Goal: Task Accomplishment & Management: Complete application form

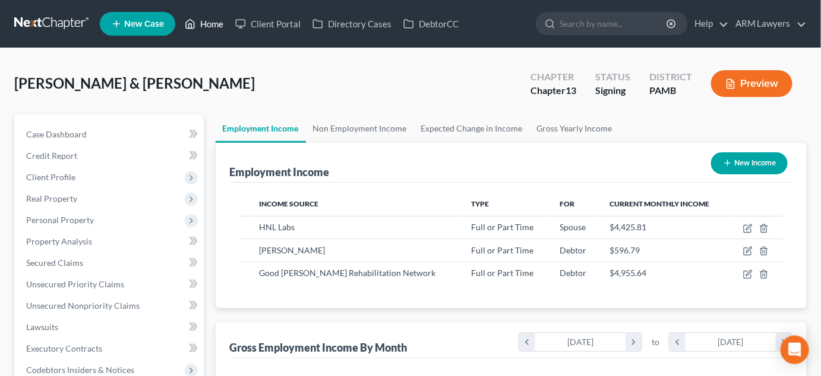
click at [215, 19] on link "Home" at bounding box center [204, 23] width 51 height 21
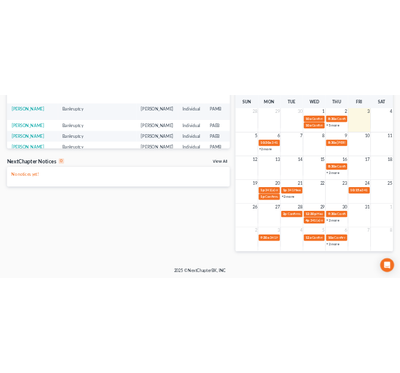
scroll to position [269, 0]
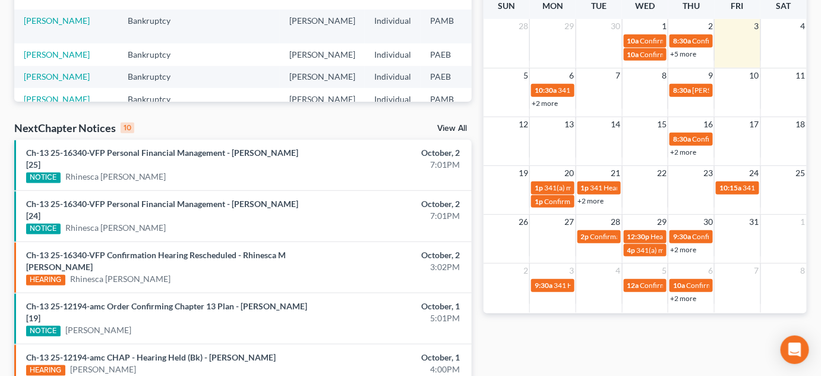
click at [550, 108] on link "+2 more" at bounding box center [545, 103] width 26 height 9
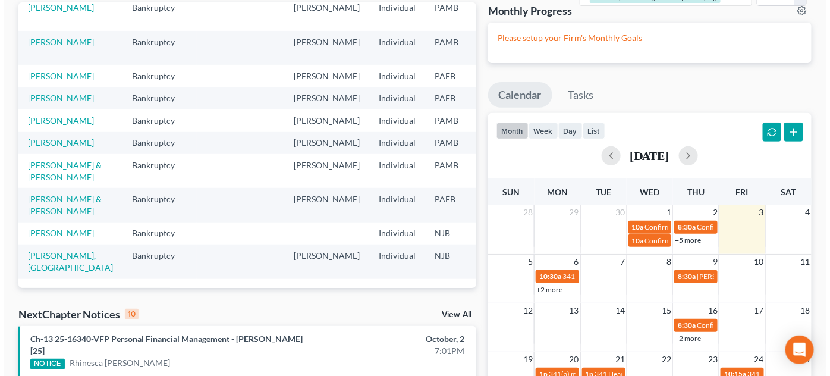
scroll to position [216, 0]
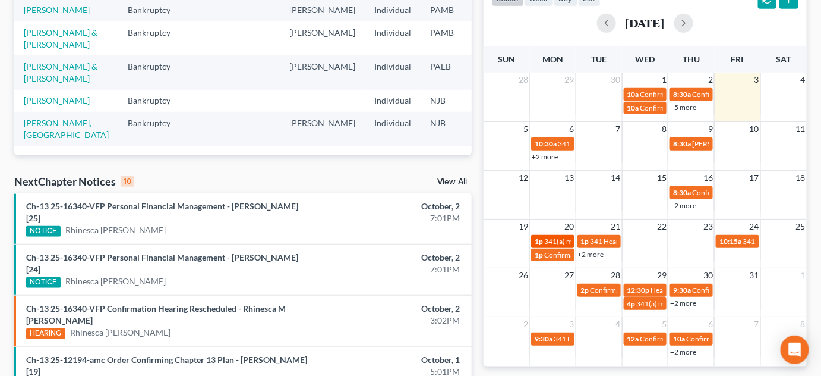
click at [550, 244] on span "341(a) meeting for [PERSON_NAME]" at bounding box center [601, 241] width 115 height 9
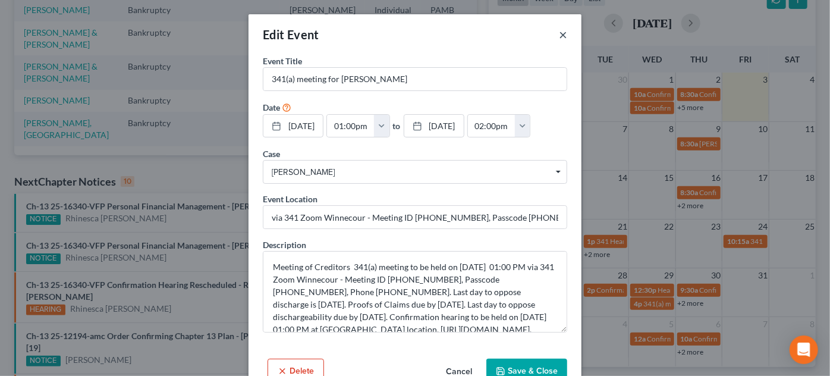
click at [561, 33] on button "×" at bounding box center [563, 34] width 8 height 14
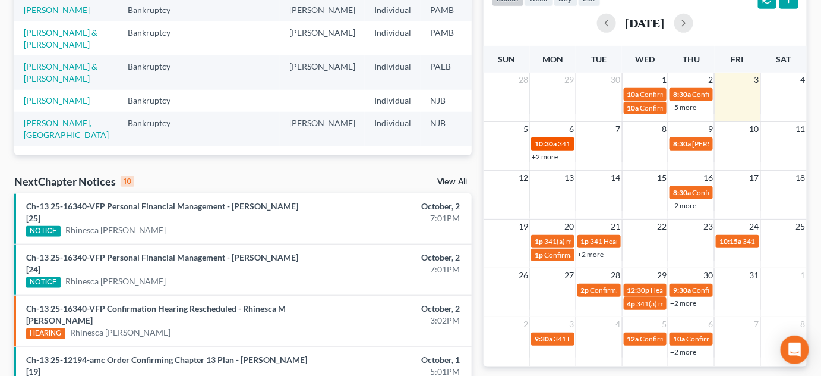
click at [544, 148] on span "10:30a" at bounding box center [546, 143] width 22 height 9
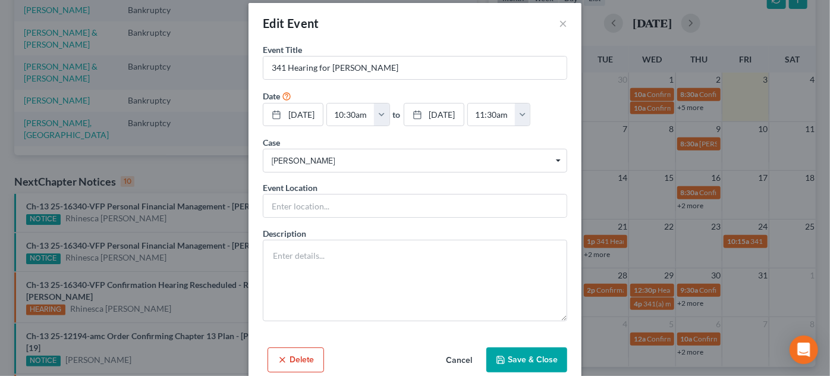
scroll to position [30, 0]
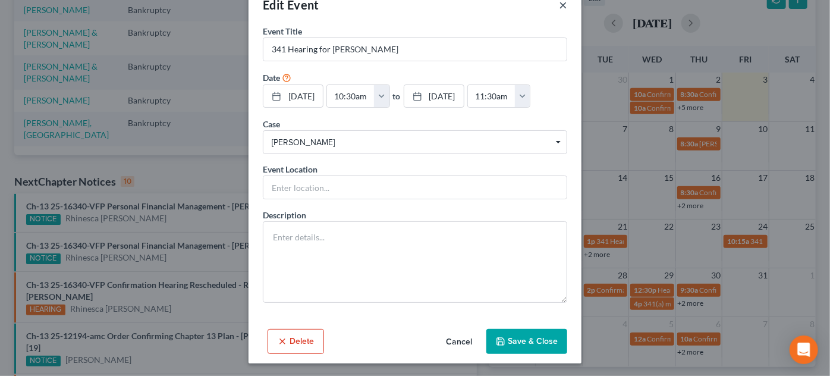
click at [560, 5] on button "×" at bounding box center [563, 5] width 8 height 14
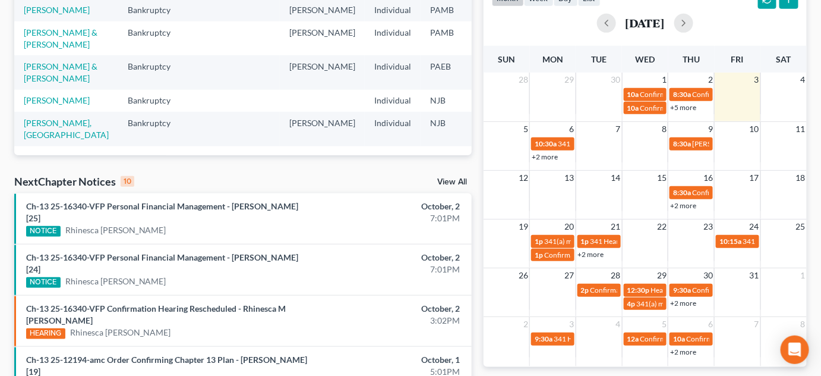
click at [547, 161] on link "+2 more" at bounding box center [545, 156] width 26 height 9
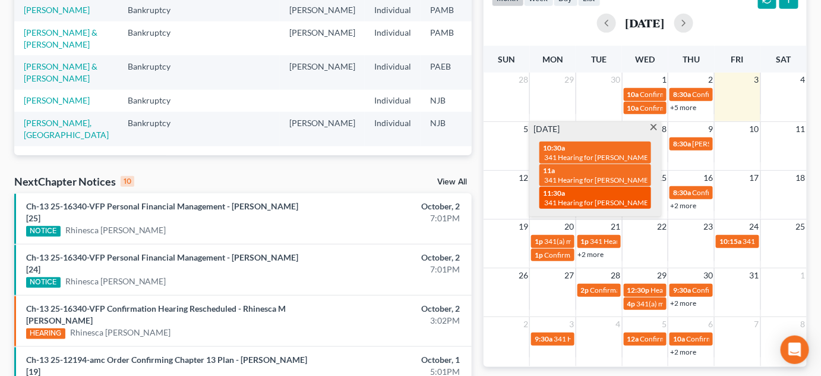
click at [573, 198] on div "11:30a 341 Hearing for [PERSON_NAME]" at bounding box center [595, 197] width 105 height 18
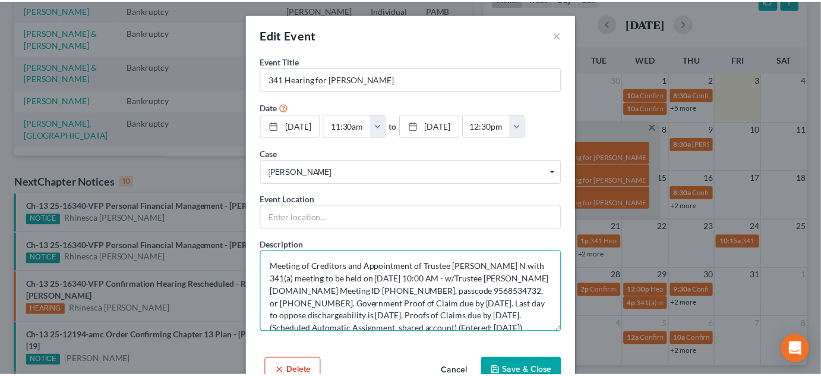
scroll to position [24, 0]
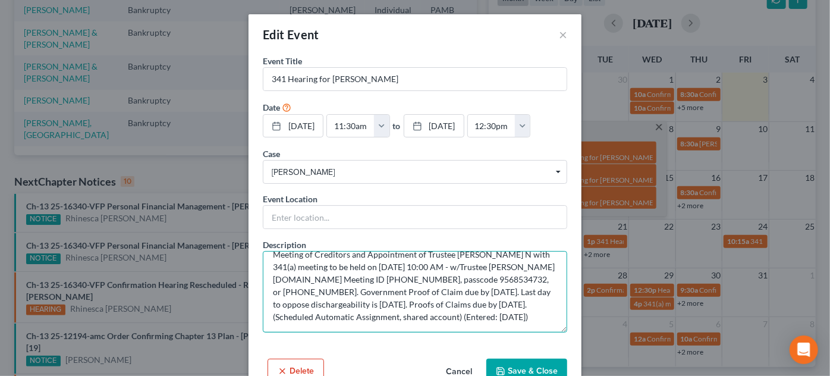
drag, startPoint x: 267, startPoint y: 264, endPoint x: 567, endPoint y: 327, distance: 306.6
click at [570, 330] on div "Event Title * 341 Hearing for [PERSON_NAME] Date [DATE] close Date [DATE] Time …" at bounding box center [414, 204] width 333 height 299
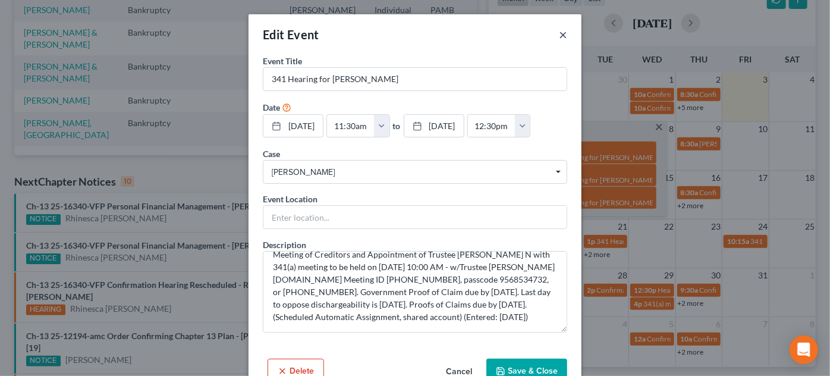
click at [559, 32] on button "×" at bounding box center [563, 34] width 8 height 14
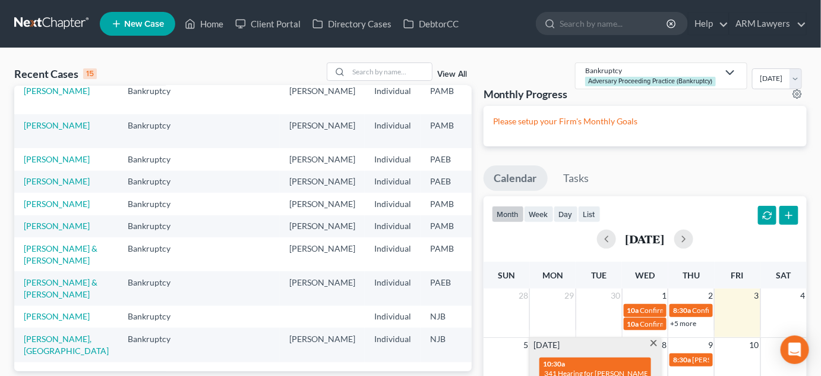
scroll to position [184, 0]
click at [375, 72] on input "search" at bounding box center [390, 71] width 83 height 17
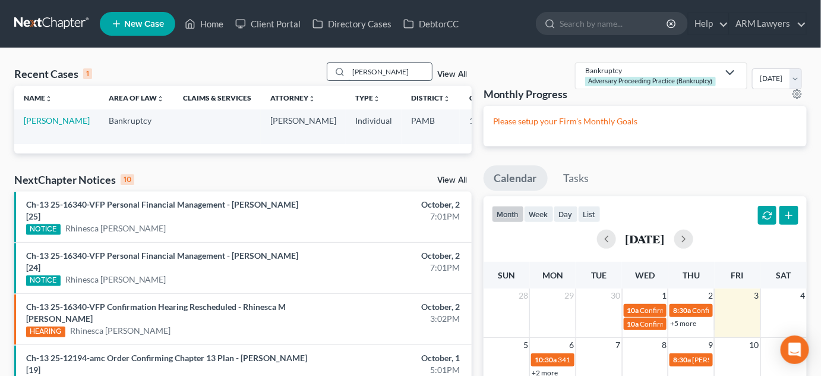
scroll to position [0, 0]
type input "[PERSON_NAME]"
click at [49, 123] on link "[PERSON_NAME]" at bounding box center [57, 120] width 66 height 10
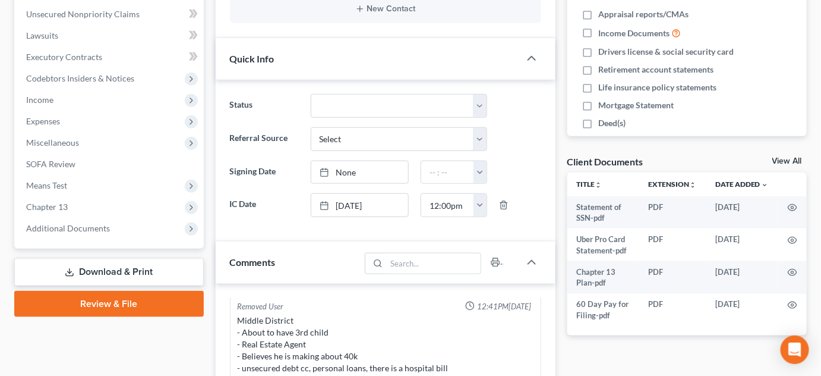
scroll to position [108, 0]
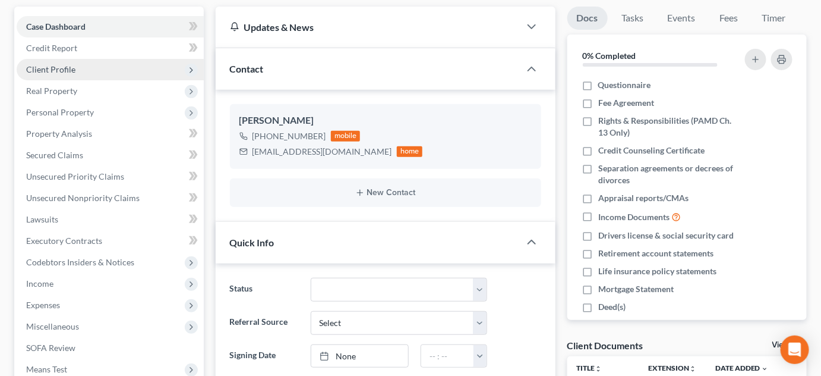
click at [92, 65] on span "Client Profile" at bounding box center [110, 69] width 187 height 21
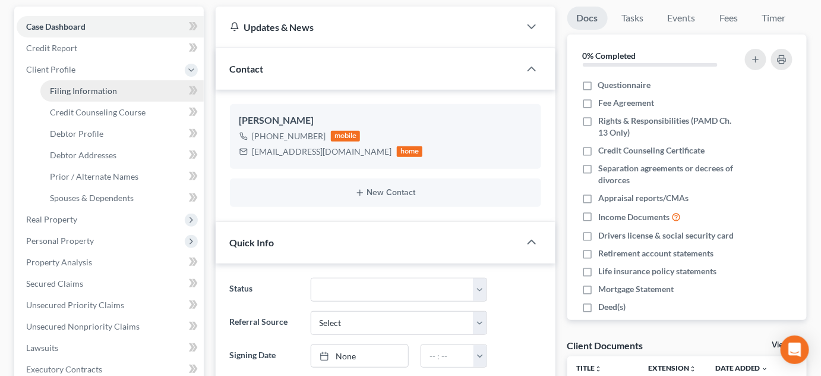
click at [112, 91] on span "Filing Information" at bounding box center [83, 91] width 67 height 10
select select "1"
select select "0"
select select "3"
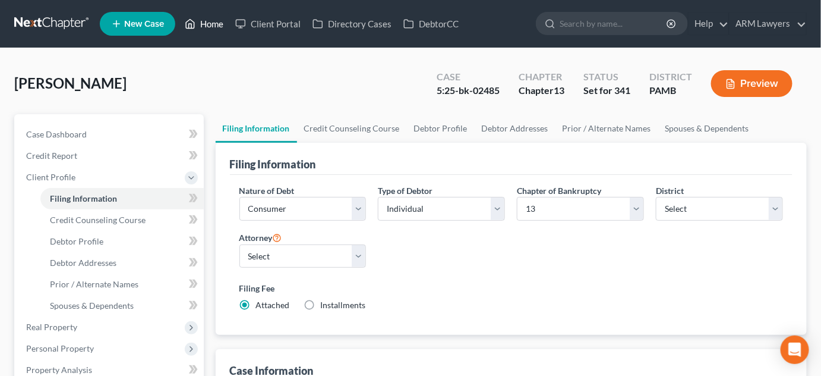
drag, startPoint x: 216, startPoint y: 24, endPoint x: 215, endPoint y: 30, distance: 6.6
click at [216, 24] on link "Home" at bounding box center [204, 23] width 51 height 21
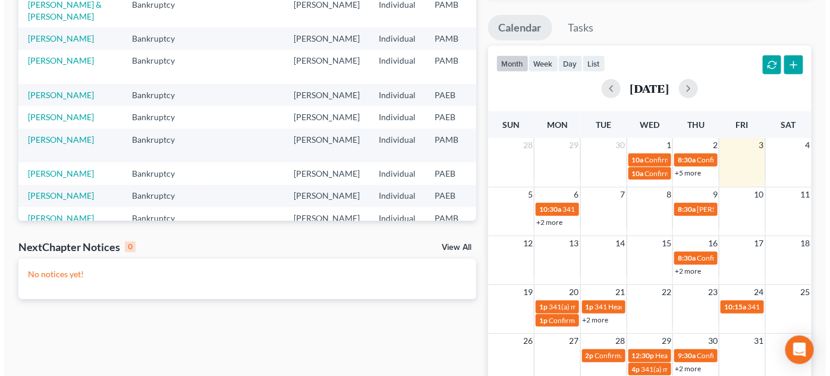
scroll to position [216, 0]
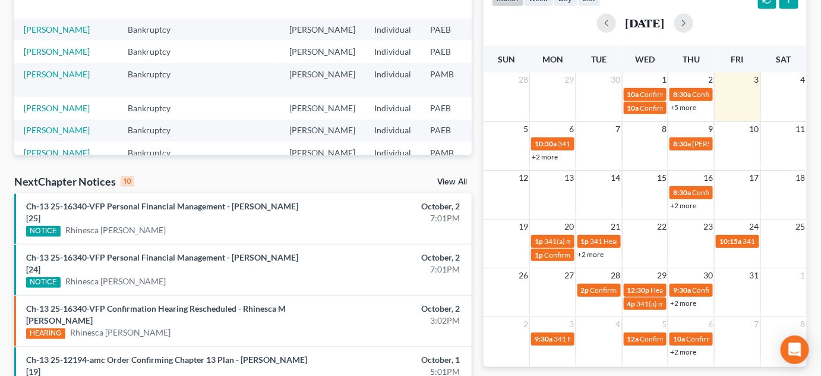
click at [547, 161] on link "+2 more" at bounding box center [545, 156] width 26 height 9
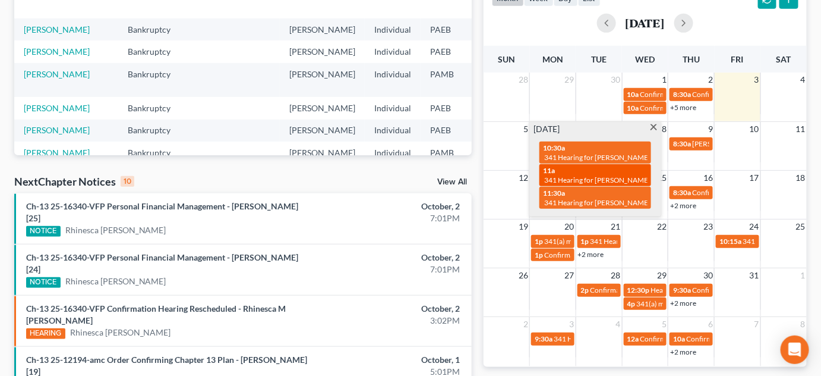
click at [575, 183] on span "341 Hearing for [PERSON_NAME] & [PERSON_NAME]" at bounding box center [628, 179] width 169 height 9
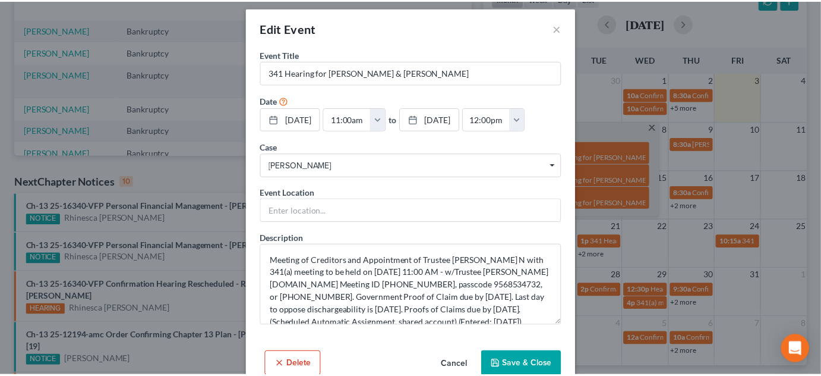
scroll to position [0, 0]
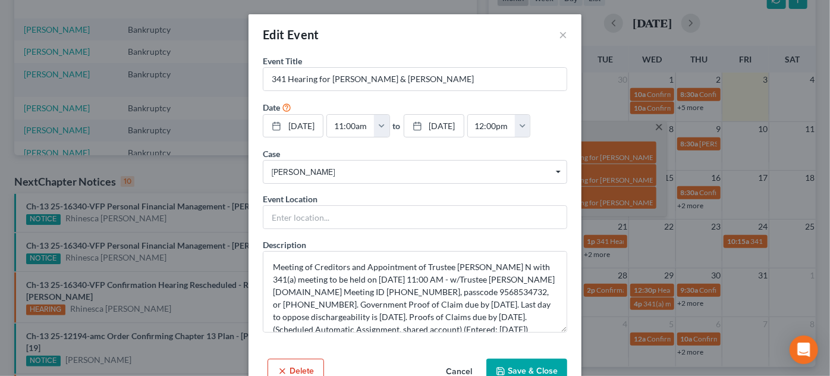
click at [529, 173] on span "[PERSON_NAME]" at bounding box center [415, 172] width 286 height 12
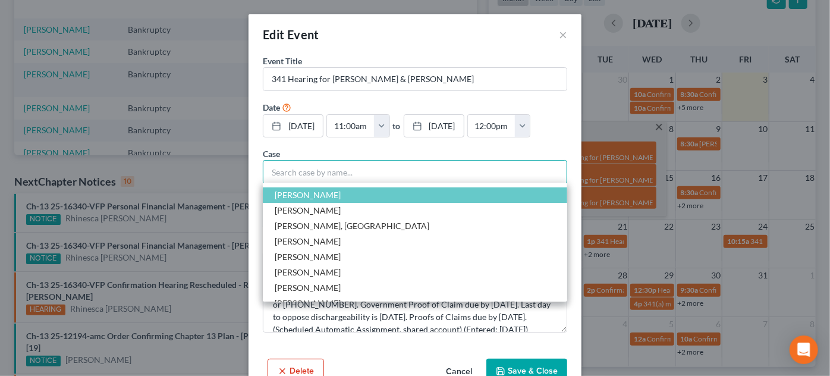
click at [529, 173] on input "Select box" at bounding box center [415, 172] width 304 height 24
click at [542, 143] on form "Event Title * 341 Hearing for [PERSON_NAME] & [PERSON_NAME] Date [DATE] close D…" at bounding box center [415, 194] width 304 height 278
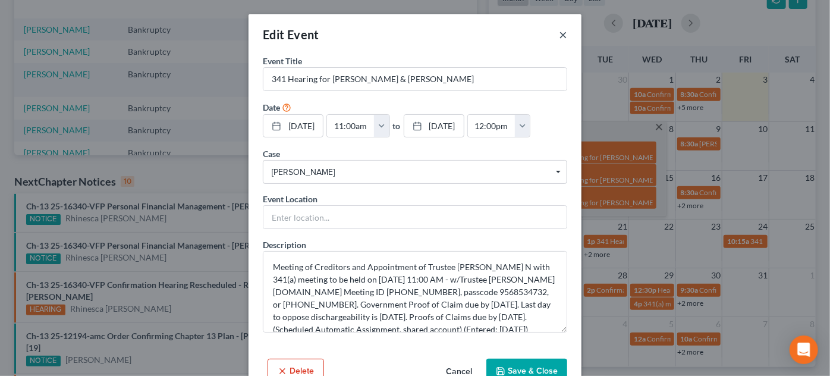
click at [559, 34] on button "×" at bounding box center [563, 34] width 8 height 14
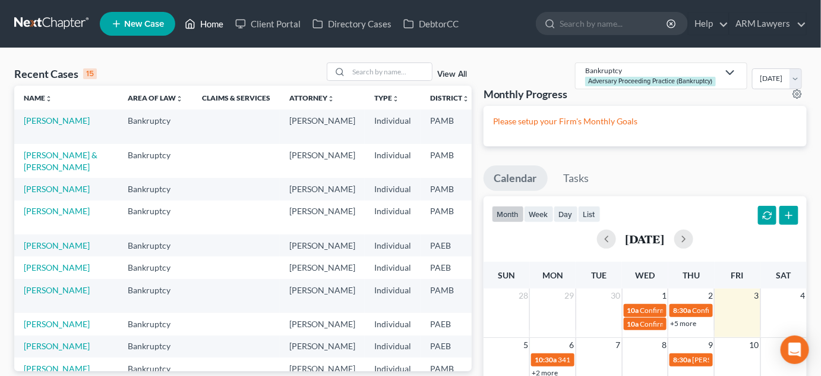
click at [208, 23] on link "Home" at bounding box center [204, 23] width 51 height 21
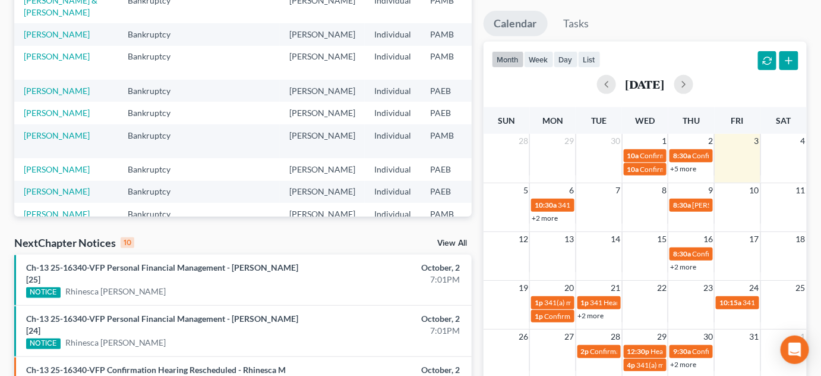
scroll to position [162, 0]
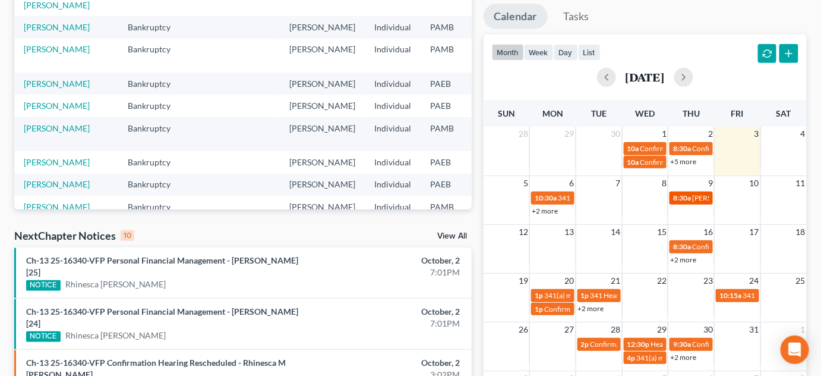
click at [683, 202] on span "8:30a" at bounding box center [682, 197] width 18 height 9
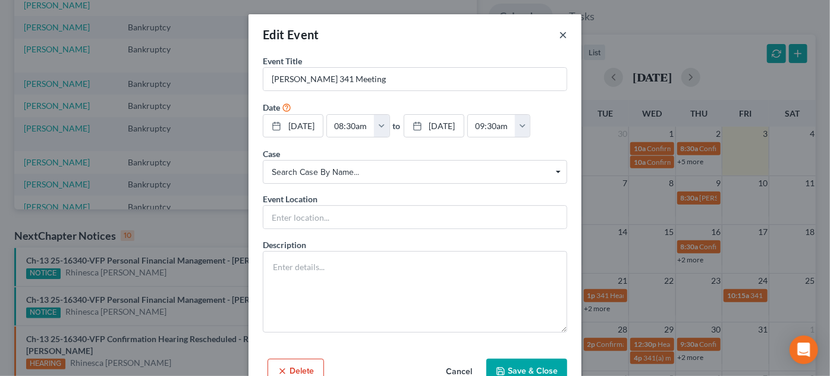
click at [559, 33] on button "×" at bounding box center [563, 34] width 8 height 14
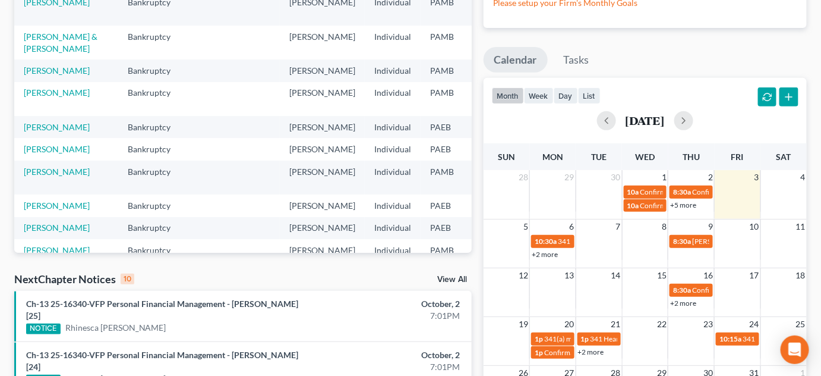
scroll to position [0, 0]
